Goal: Information Seeking & Learning: Learn about a topic

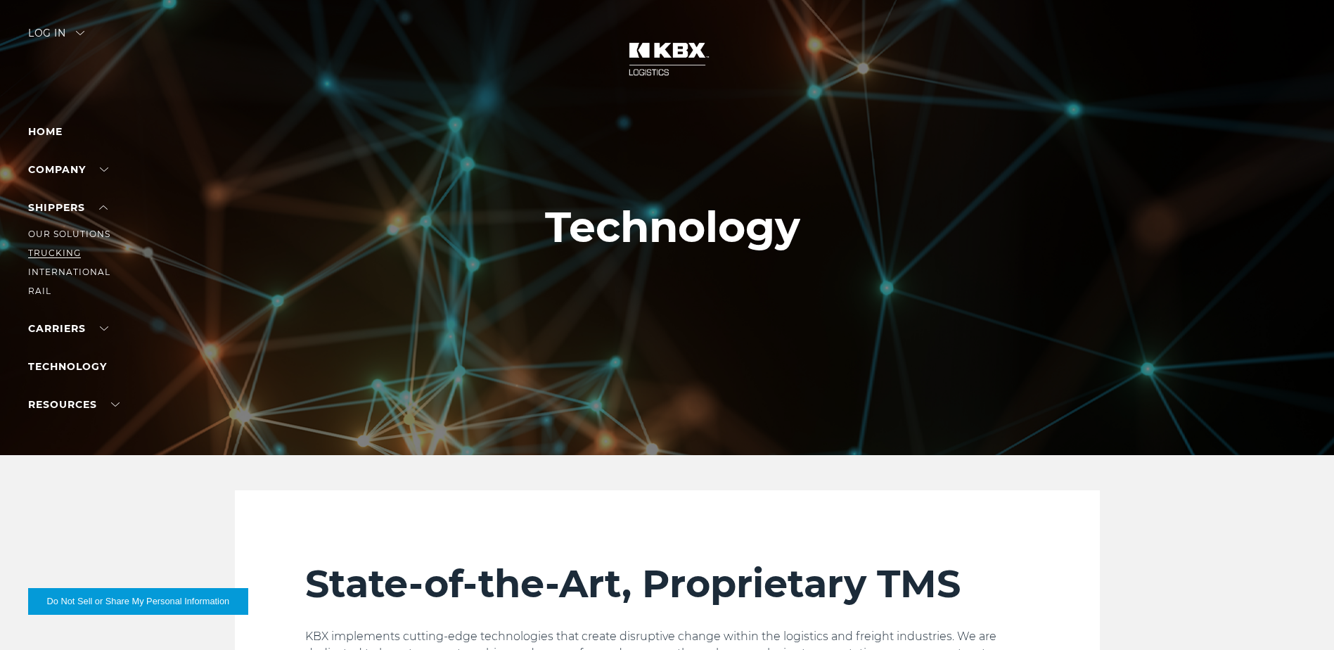
click at [70, 250] on link "Trucking" at bounding box center [54, 253] width 53 height 11
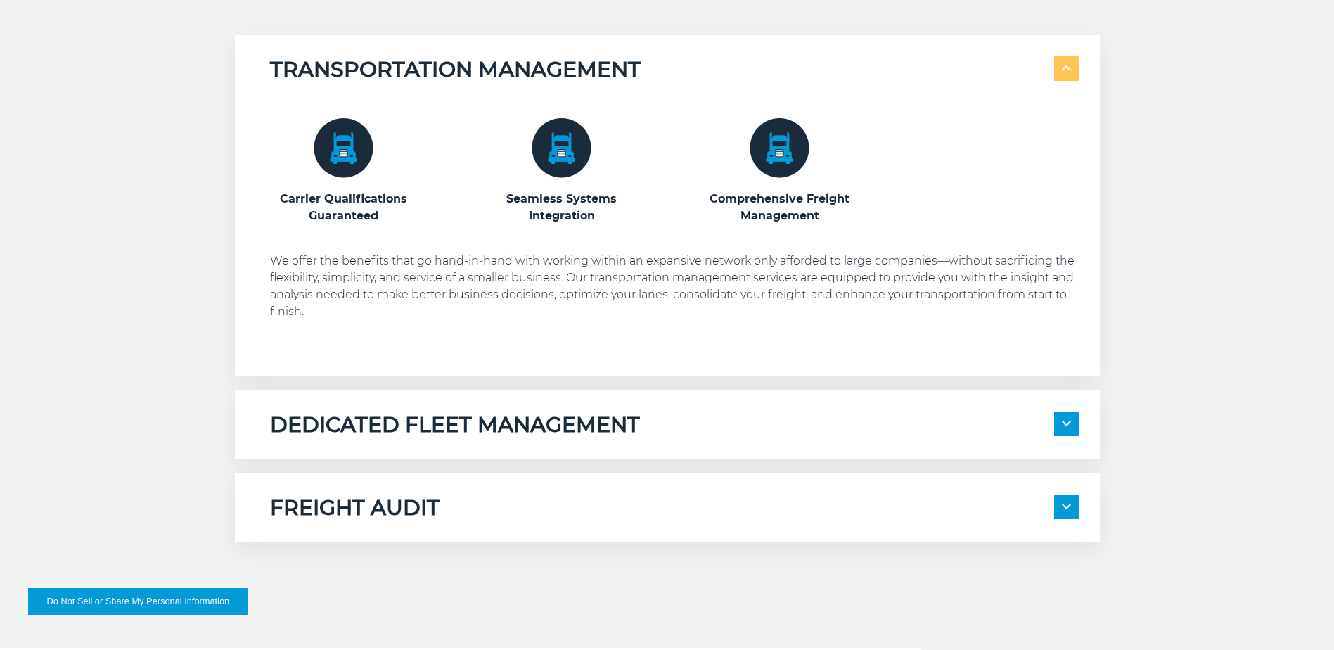
scroll to position [813, 0]
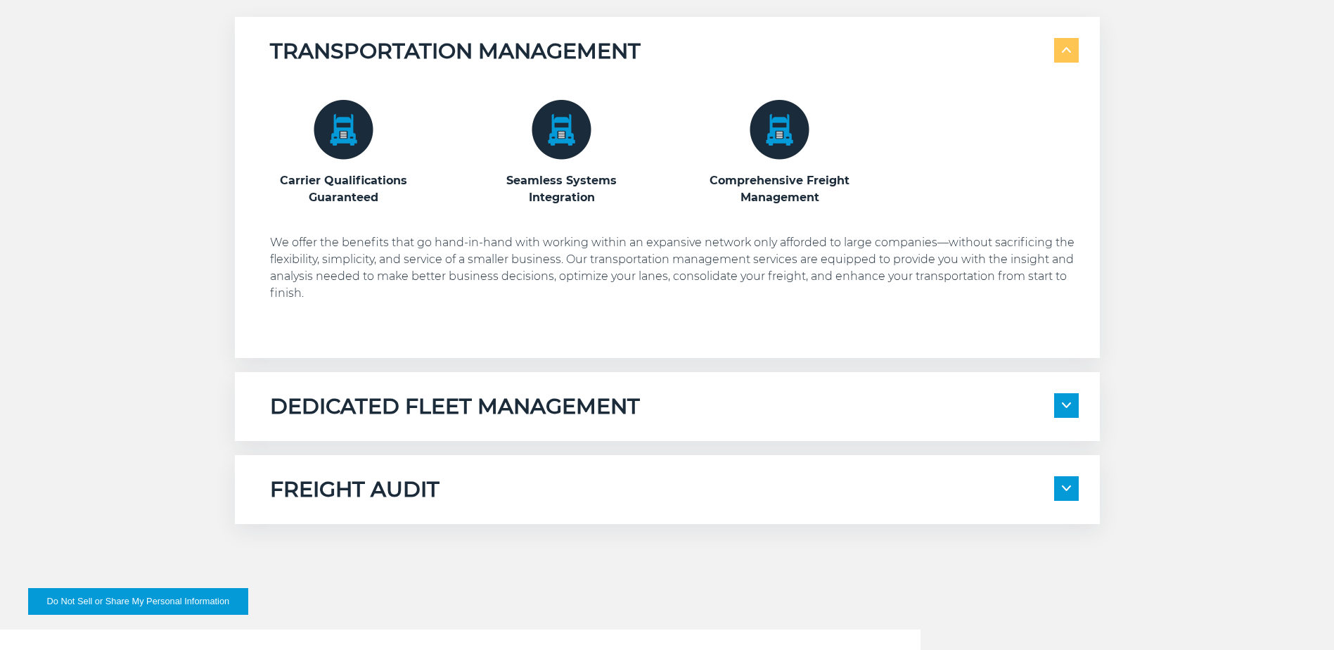
click at [1066, 404] on img at bounding box center [1066, 405] width 9 height 6
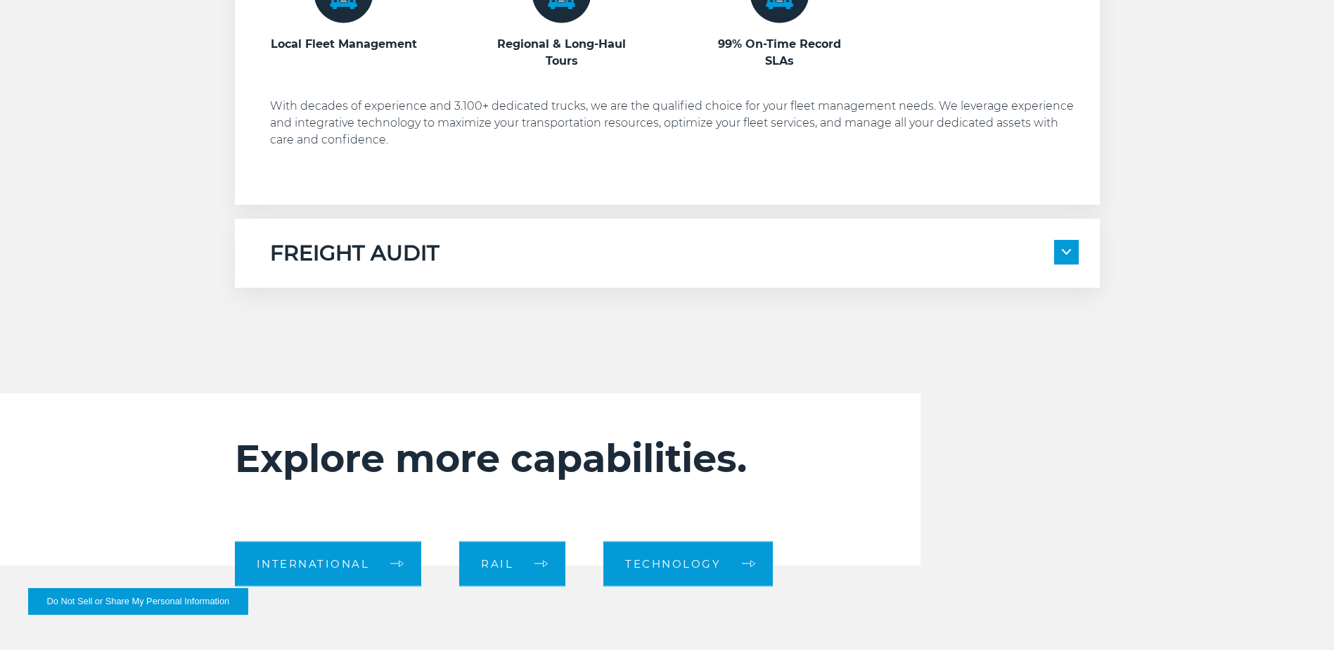
scroll to position [1305, 0]
click at [1070, 255] on span at bounding box center [1066, 251] width 25 height 25
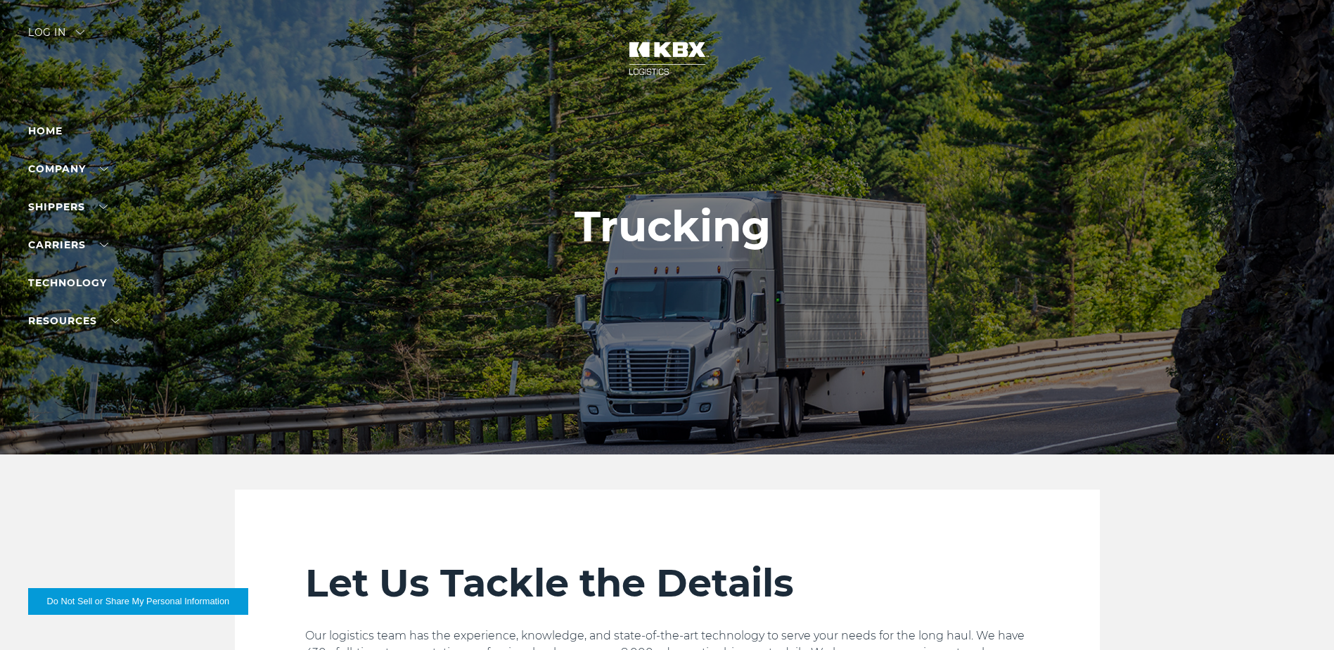
scroll to position [0, 0]
click at [89, 287] on link "Technology" at bounding box center [67, 283] width 79 height 13
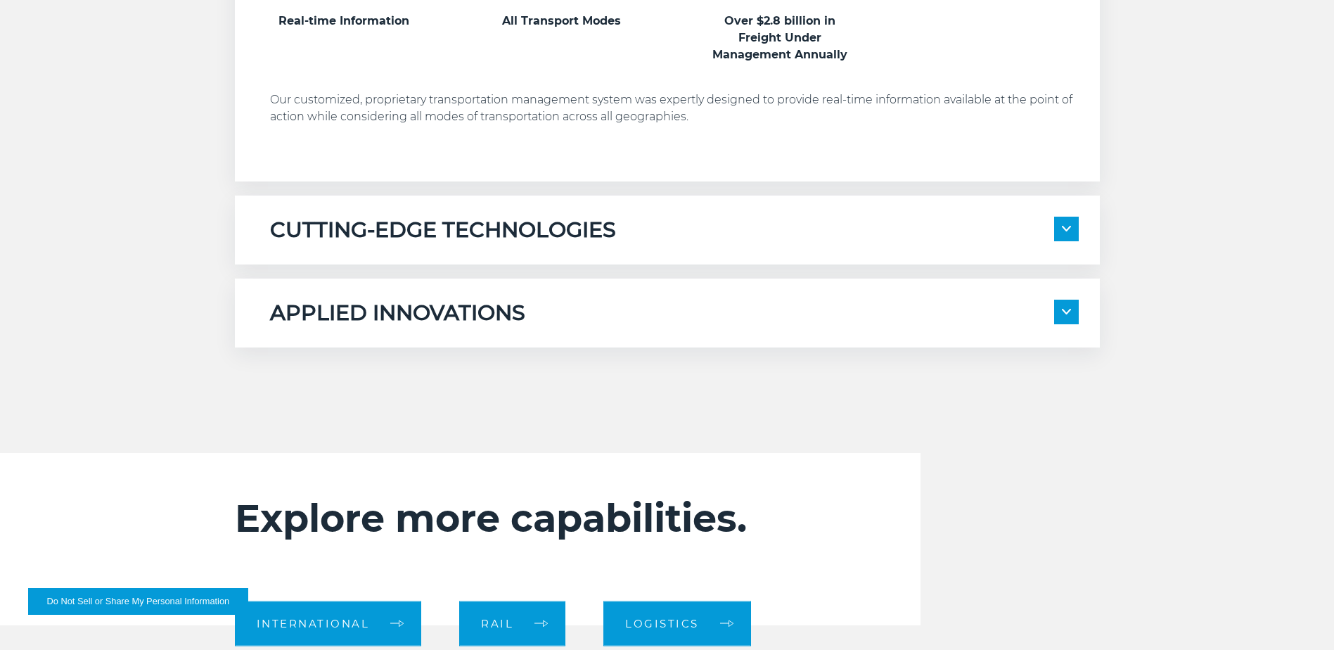
scroll to position [951, 0]
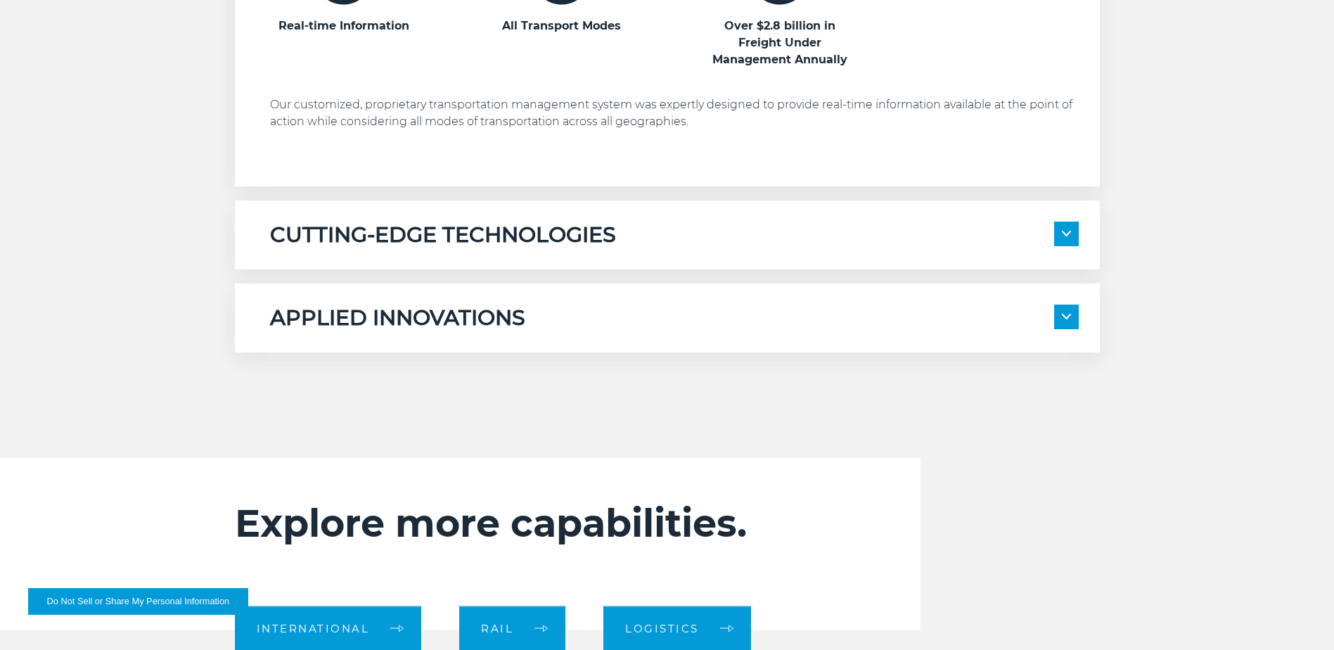
click at [1073, 230] on span at bounding box center [1066, 234] width 25 height 25
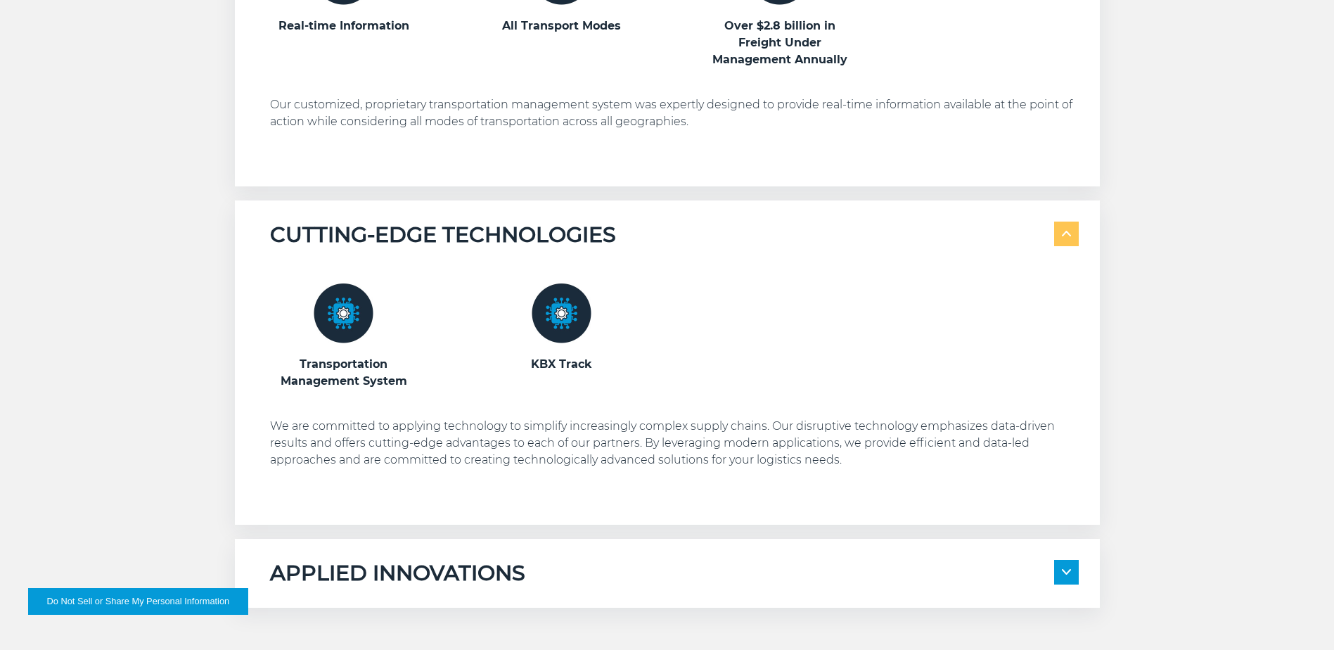
click at [1066, 575] on span at bounding box center [1066, 572] width 25 height 25
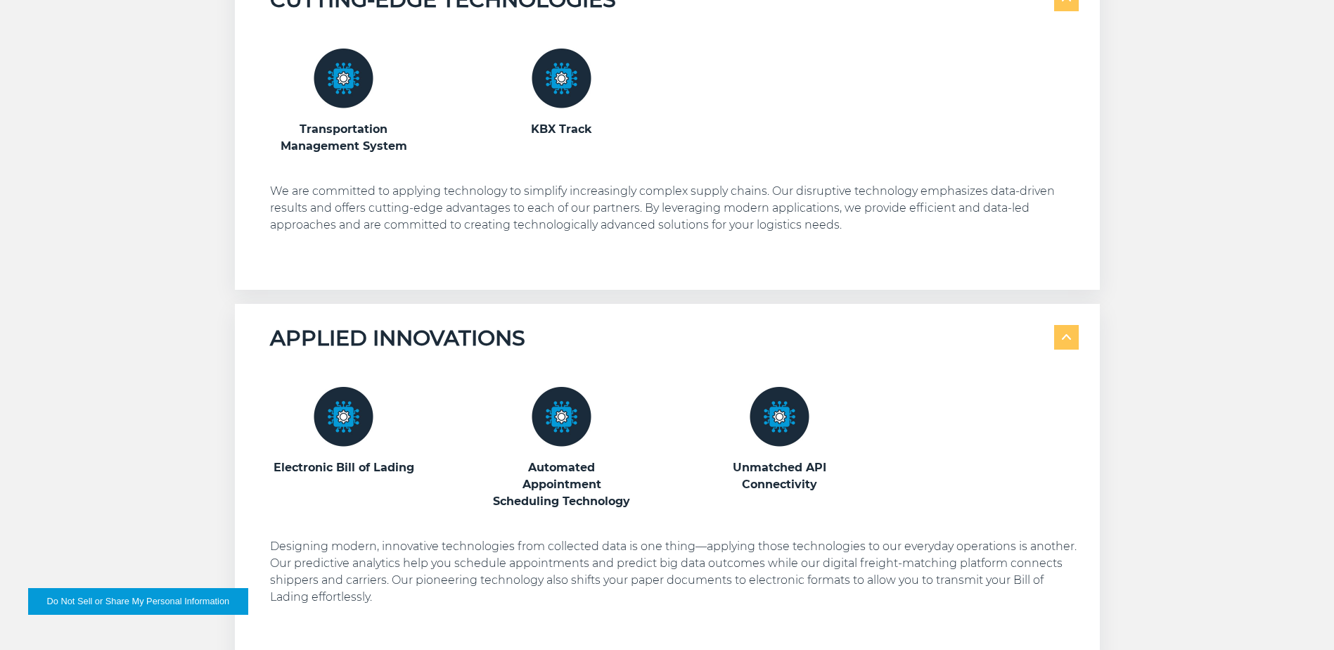
scroll to position [1232, 0]
